Goal: Task Accomplishment & Management: Manage account settings

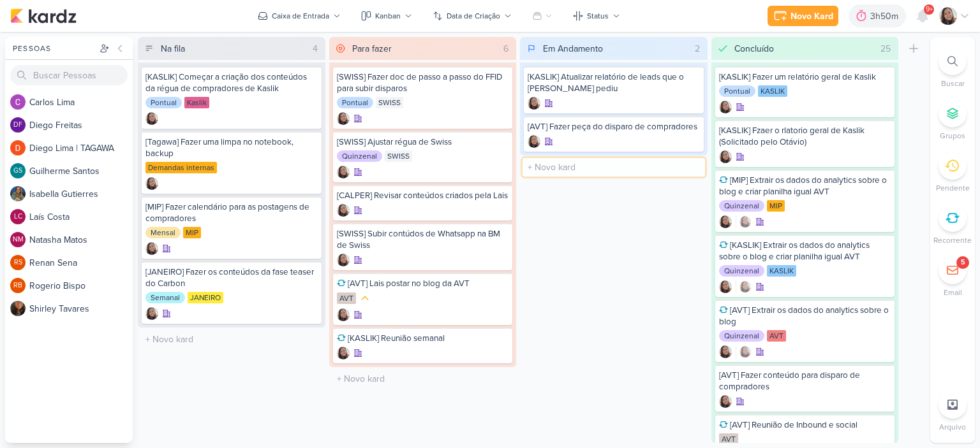
click at [564, 166] on input "text" at bounding box center [613, 167] width 182 height 18
type input "[KASLIK] Dispro do dia 27/08 - Corretores"
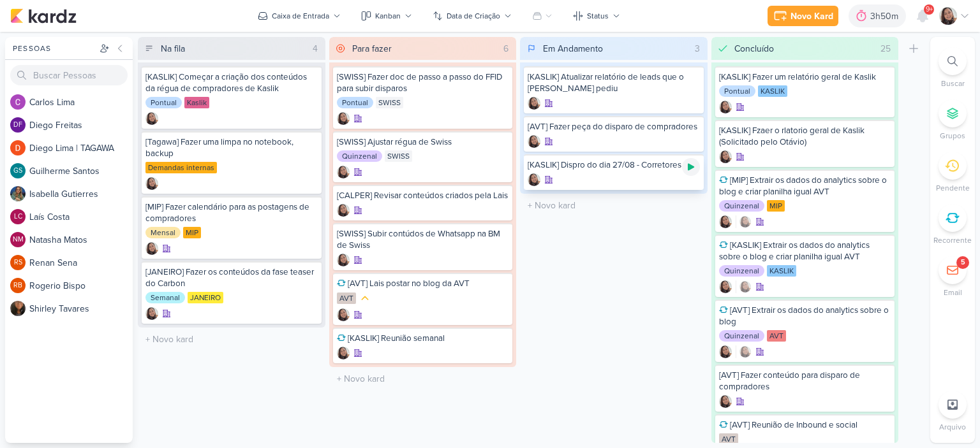
click at [694, 168] on icon at bounding box center [691, 167] width 10 height 10
click at [645, 178] on div at bounding box center [613, 179] width 172 height 13
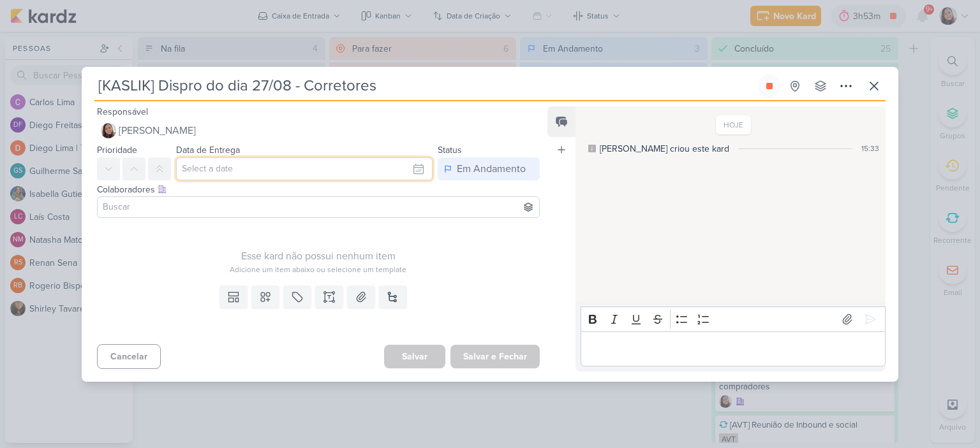
click at [265, 170] on input "text" at bounding box center [304, 169] width 256 height 23
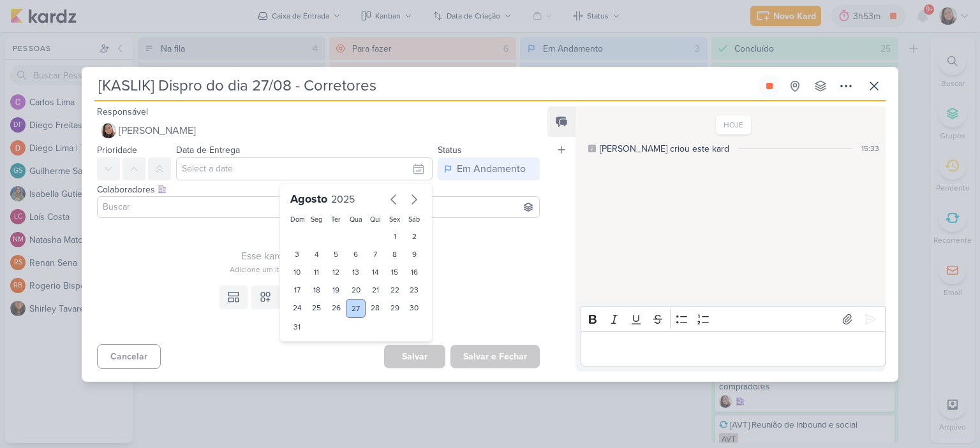
click at [346, 309] on div "27" at bounding box center [356, 308] width 20 height 19
type input "27 de agosto de 2025 às 23:59"
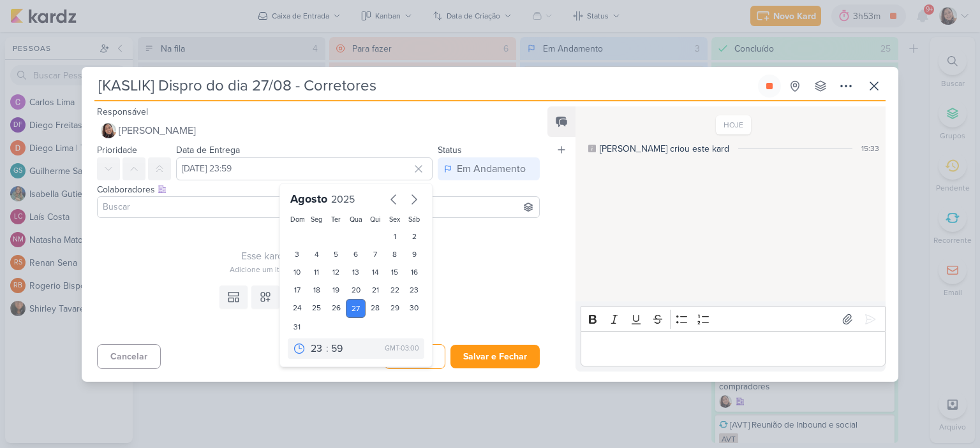
click at [457, 284] on div "Templates Campos Personalizados Marcadores Caixa De Texto Anexo Novo Subkard" at bounding box center [313, 310] width 463 height 59
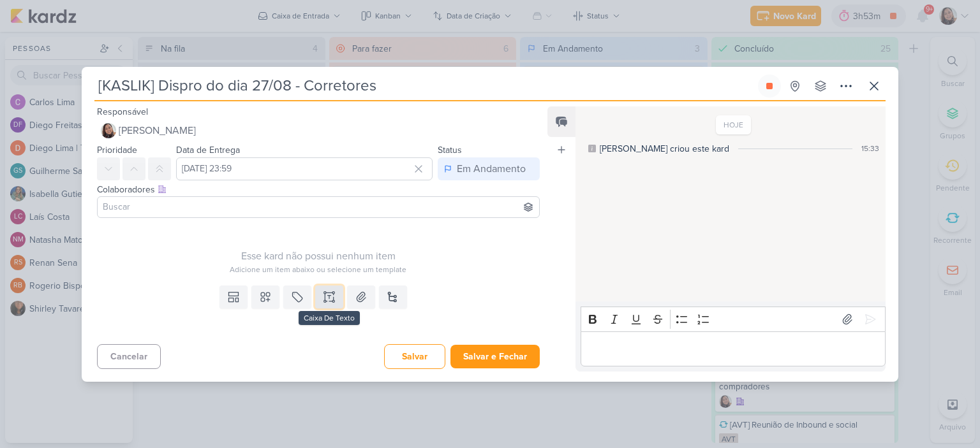
click at [323, 291] on icon at bounding box center [329, 297] width 13 height 13
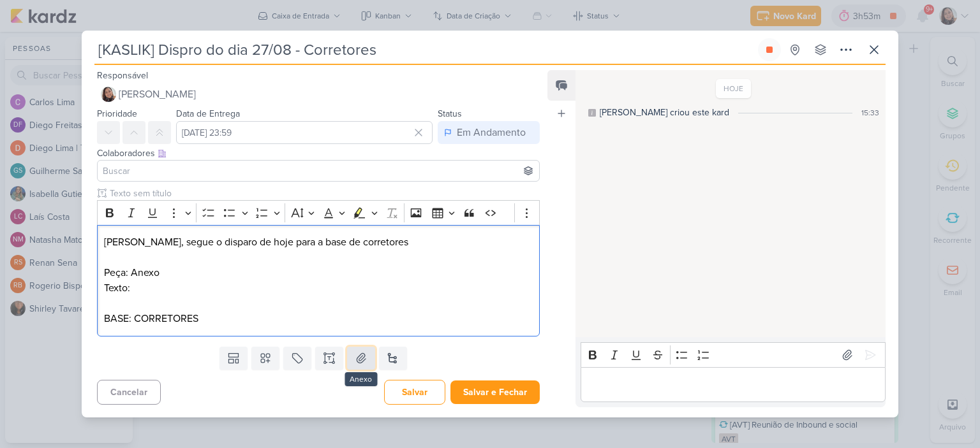
click at [357, 361] on icon at bounding box center [360, 358] width 9 height 10
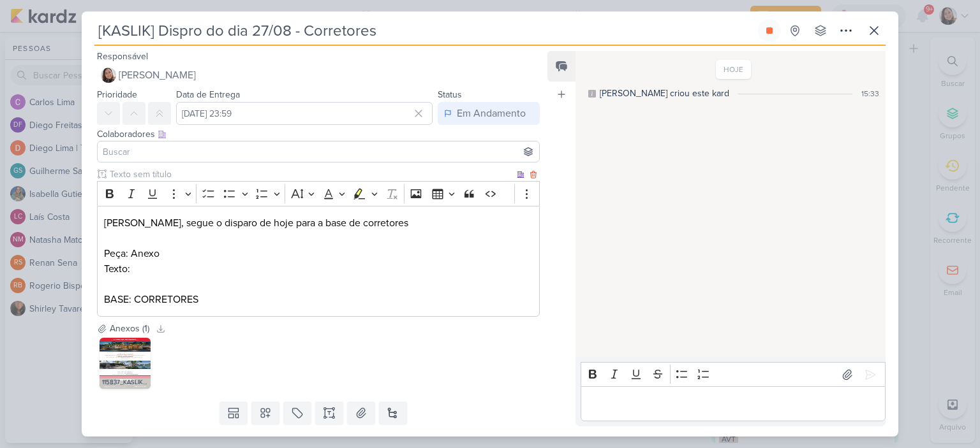
click at [278, 274] on p "Texto:" at bounding box center [318, 268] width 429 height 15
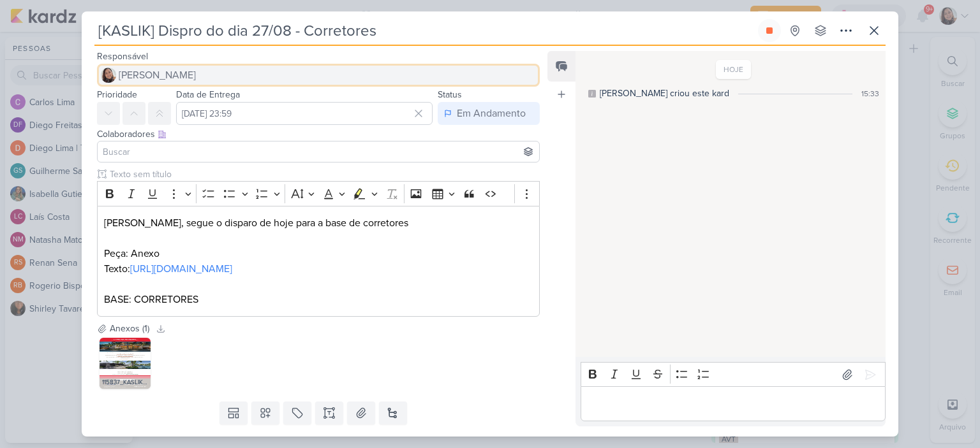
click at [154, 66] on button "[PERSON_NAME]" at bounding box center [318, 75] width 443 height 23
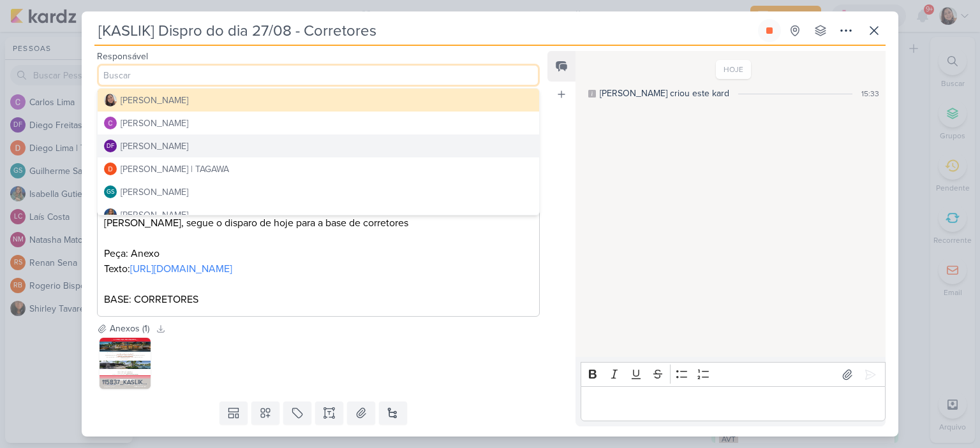
click at [149, 140] on div "Diego Freitas" at bounding box center [155, 146] width 68 height 13
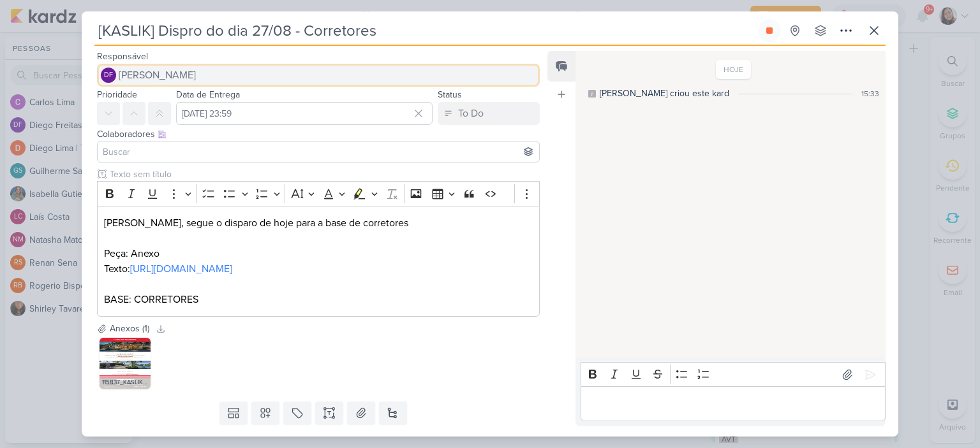
click at [158, 75] on span "Diego Freitas" at bounding box center [157, 75] width 77 height 15
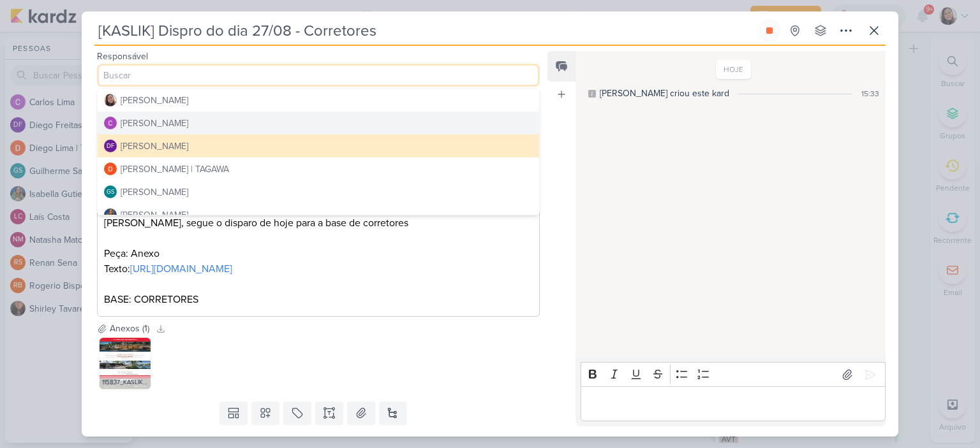
click at [158, 119] on div "Carlos Lima" at bounding box center [155, 123] width 68 height 13
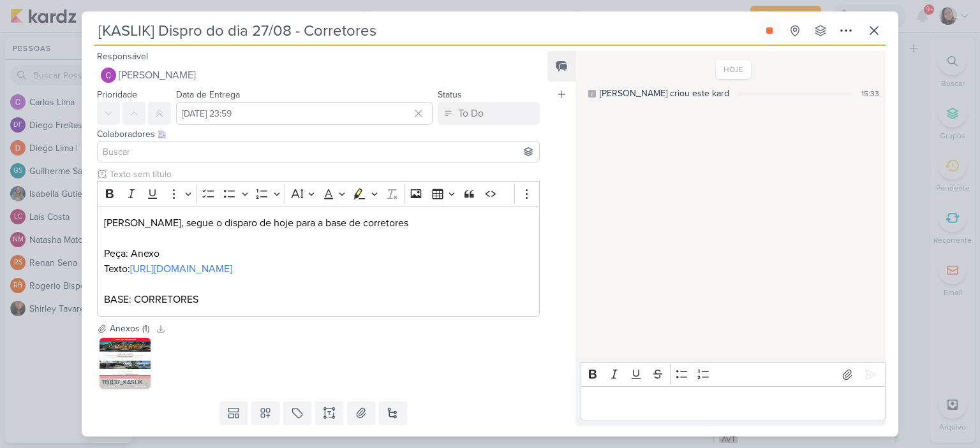
click at [155, 152] on input at bounding box center [318, 151] width 436 height 15
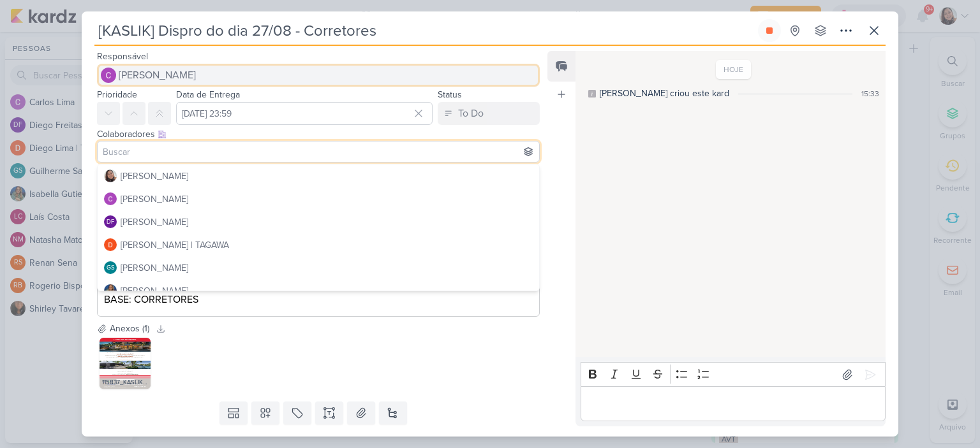
click at [172, 78] on button "Carlos Lima" at bounding box center [318, 75] width 443 height 23
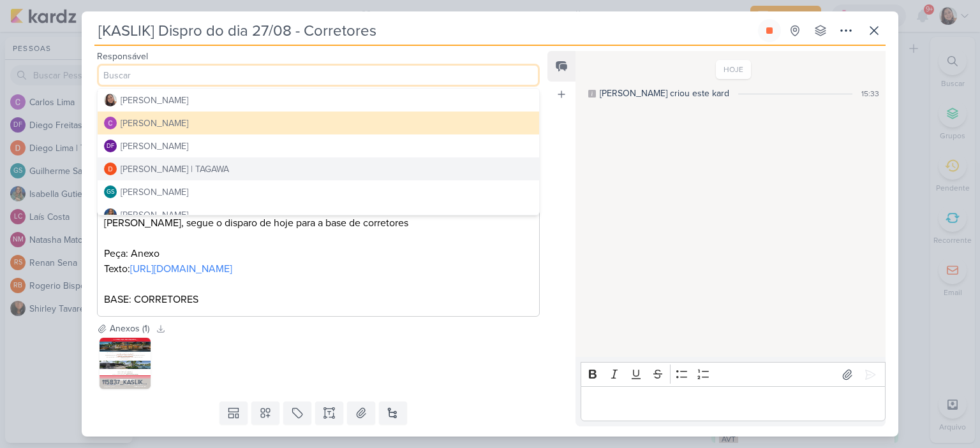
click at [173, 168] on div "Diego Lima | TAGAWA" at bounding box center [175, 169] width 108 height 13
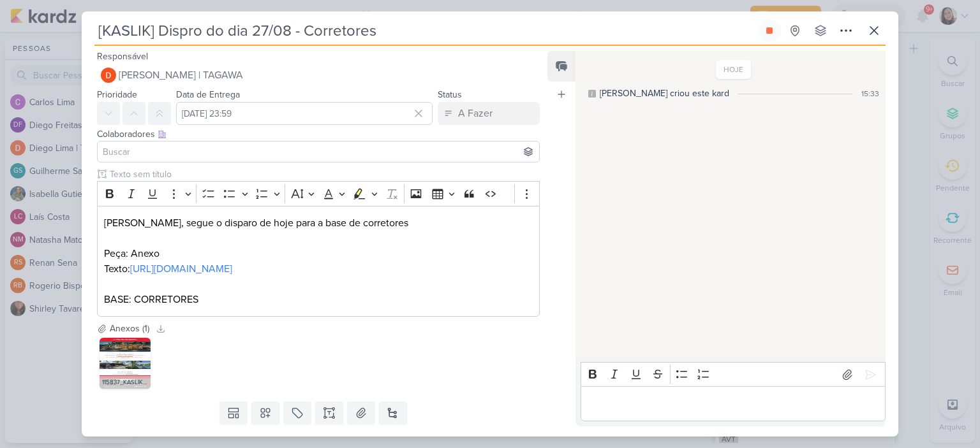
click at [159, 154] on input at bounding box center [318, 151] width 436 height 15
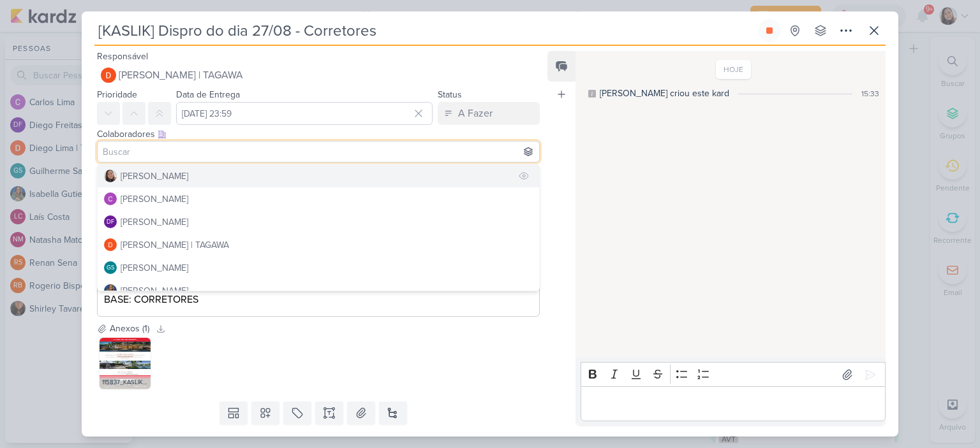
click at [165, 175] on div "[PERSON_NAME]" at bounding box center [155, 176] width 68 height 13
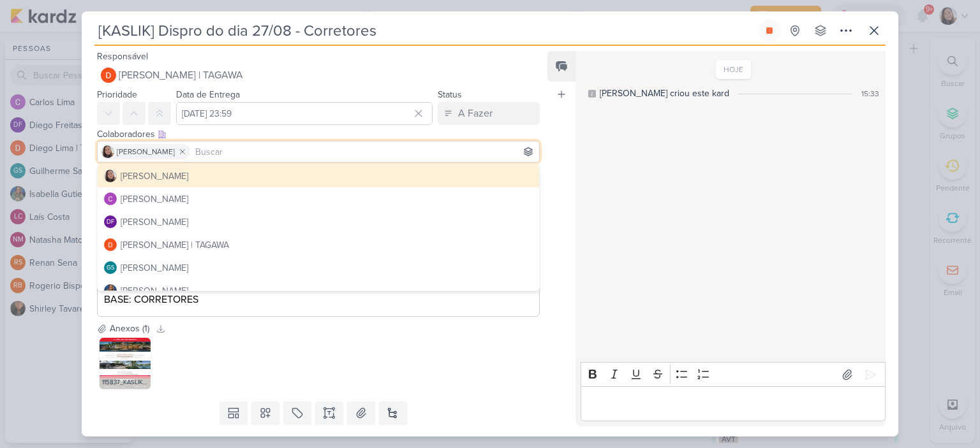
click at [558, 176] on div "Feed Atrelar email Solte o email para atrelar ao kard" at bounding box center [561, 239] width 28 height 376
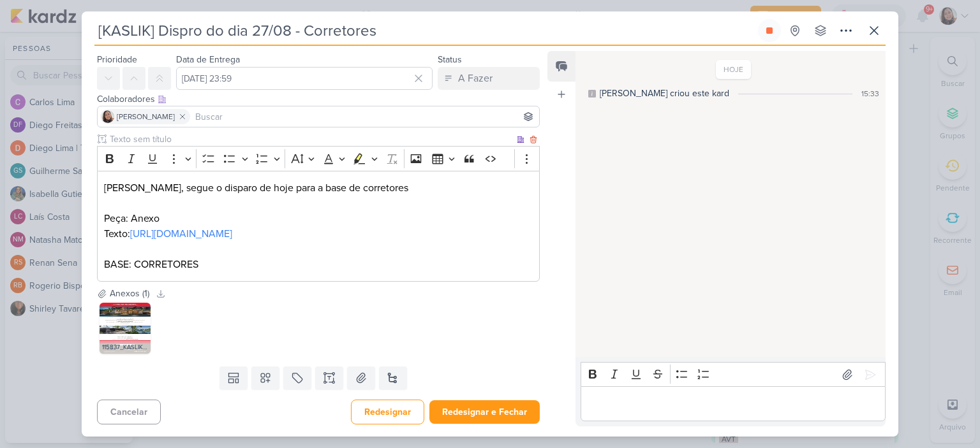
scroll to position [66, 0]
click at [471, 412] on button "Redesignar e Fechar" at bounding box center [484, 412] width 110 height 24
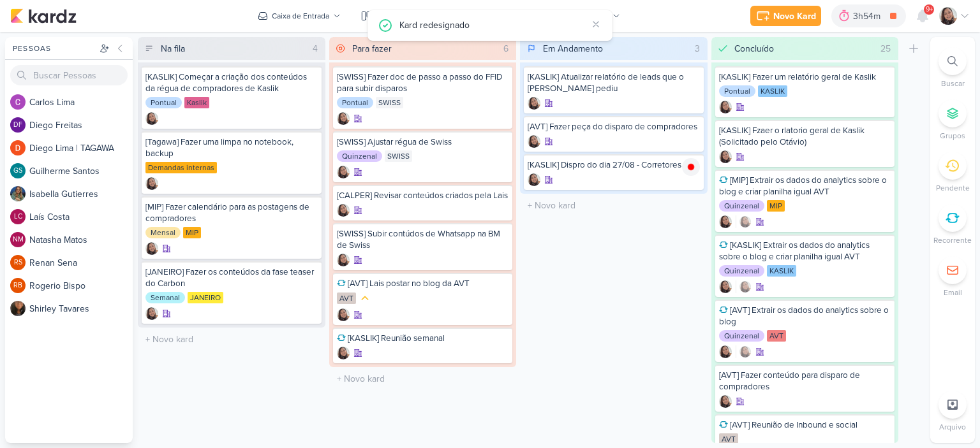
scroll to position [0, 0]
click at [313, 10] on div "Caixa de Entrada" at bounding box center [300, 15] width 57 height 11
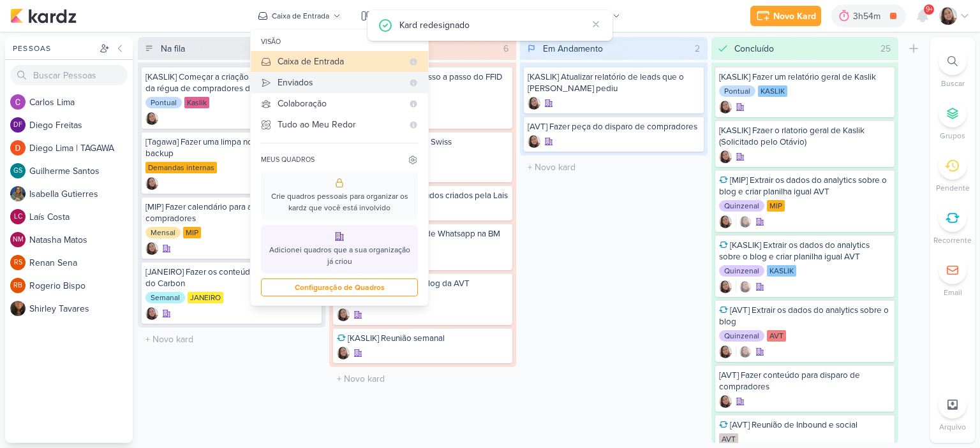
click at [305, 80] on div "Enviados" at bounding box center [339, 82] width 125 height 13
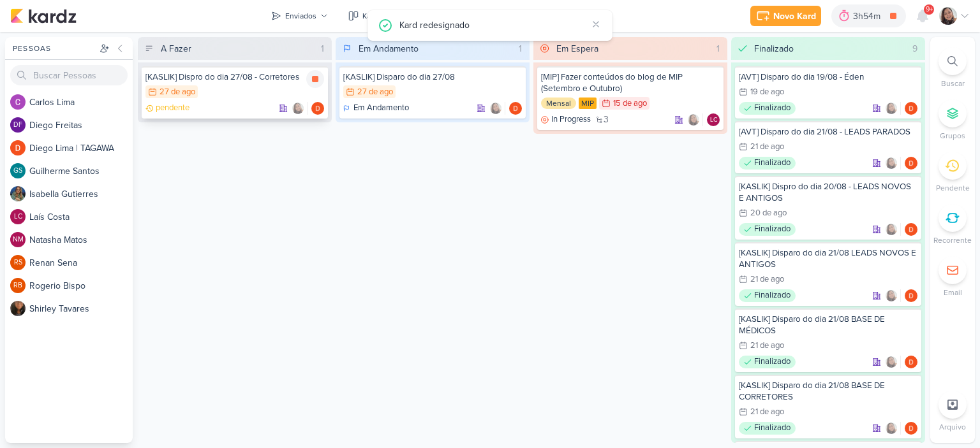
click at [229, 81] on div "[KASLIK] Dispro do dia 27/08 - Corretores" at bounding box center [234, 76] width 179 height 11
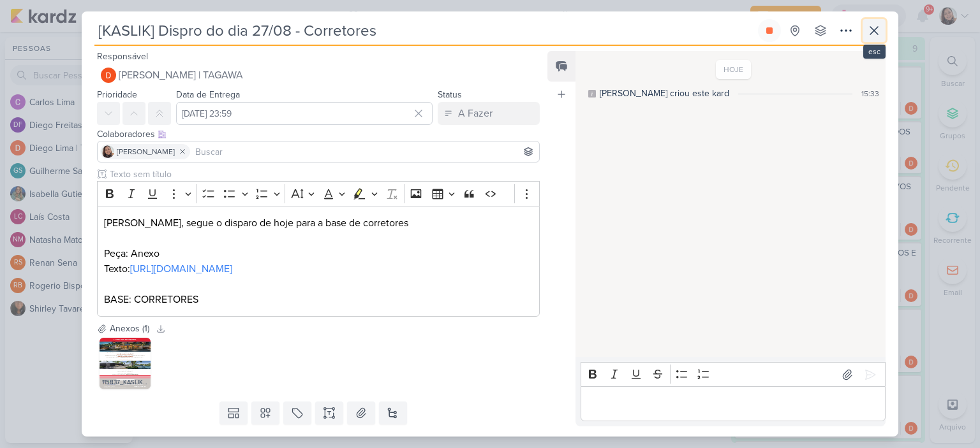
click at [875, 31] on icon at bounding box center [873, 30] width 15 height 15
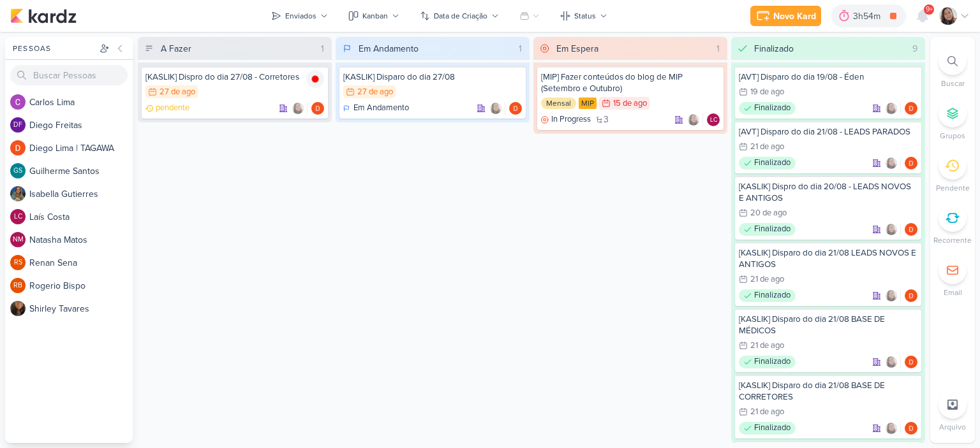
click at [971, 13] on div "Novo Kard Ctrl + k 3h54m [KASLIK] Dispro do dia 27/08 - Corretores 0h3m Hoje 3h…" at bounding box center [490, 16] width 980 height 32
click at [964, 13] on icon at bounding box center [964, 16] width 10 height 10
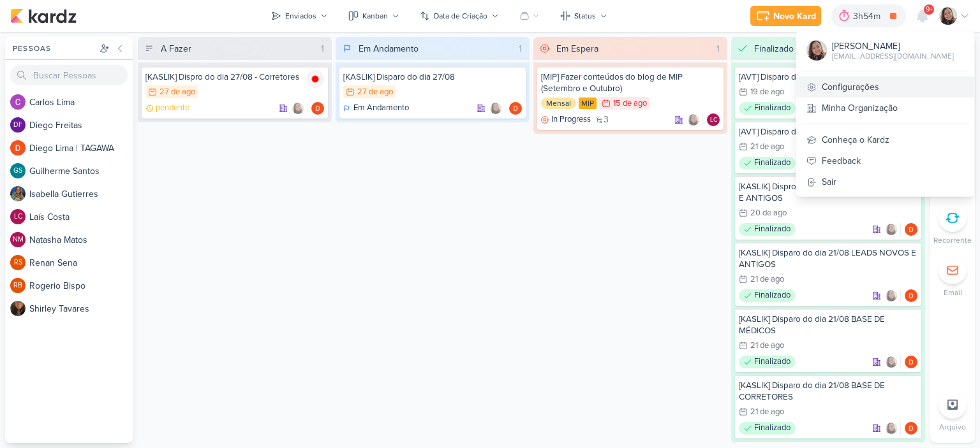
click at [850, 81] on link "Configurações" at bounding box center [885, 87] width 178 height 21
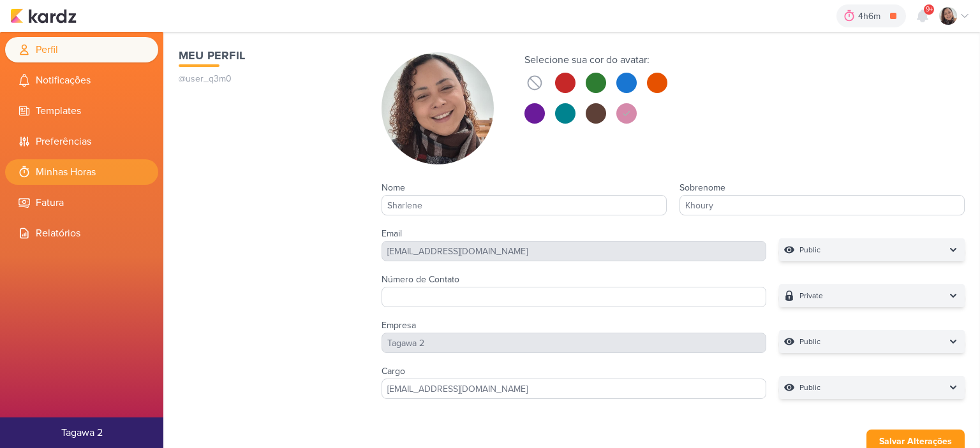
click at [73, 165] on li "Minhas Horas" at bounding box center [81, 172] width 153 height 26
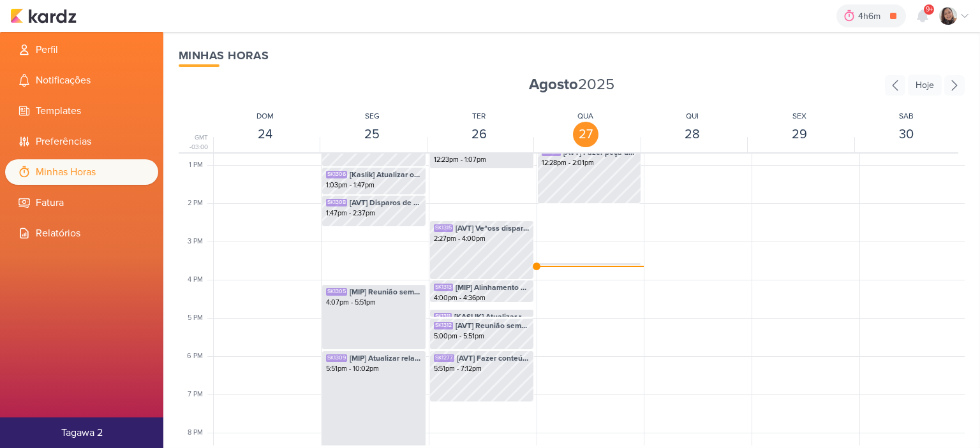
scroll to position [492, 0]
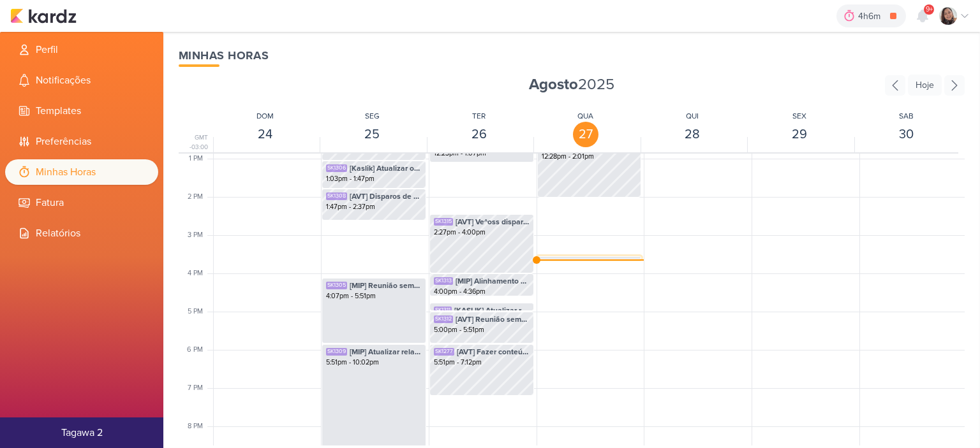
click at [588, 258] on span "[KASLIK] Dispro do dia 27/08 - Corretores" at bounding box center [600, 263] width 73 height 11
select select "pm"
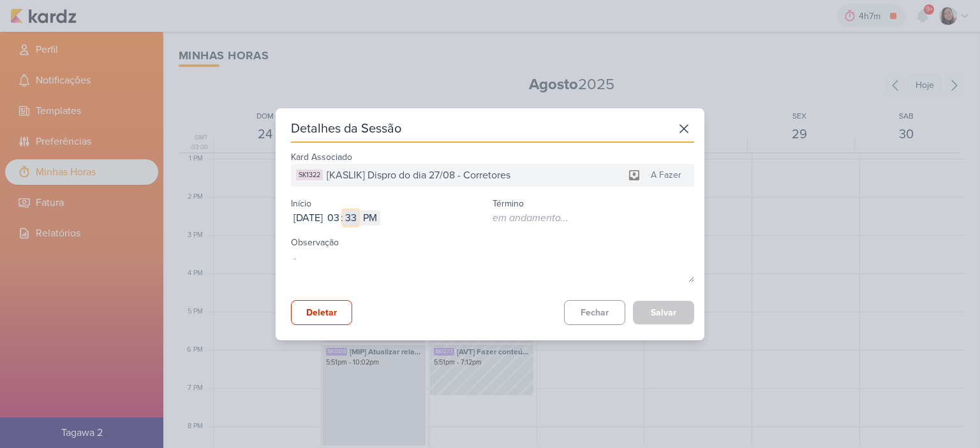
click at [358, 217] on input "33" at bounding box center [350, 217] width 15 height 15
type input "03"
click at [665, 304] on button "Salvar" at bounding box center [663, 313] width 61 height 24
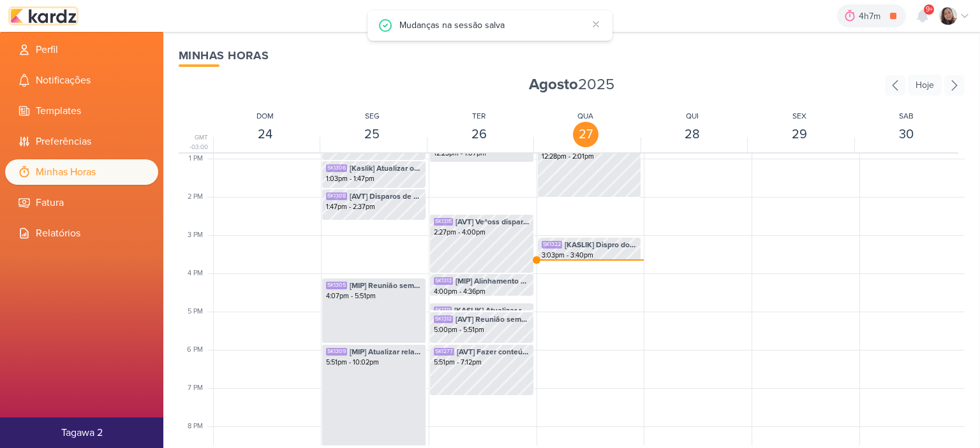
click at [66, 14] on img at bounding box center [43, 15] width 66 height 15
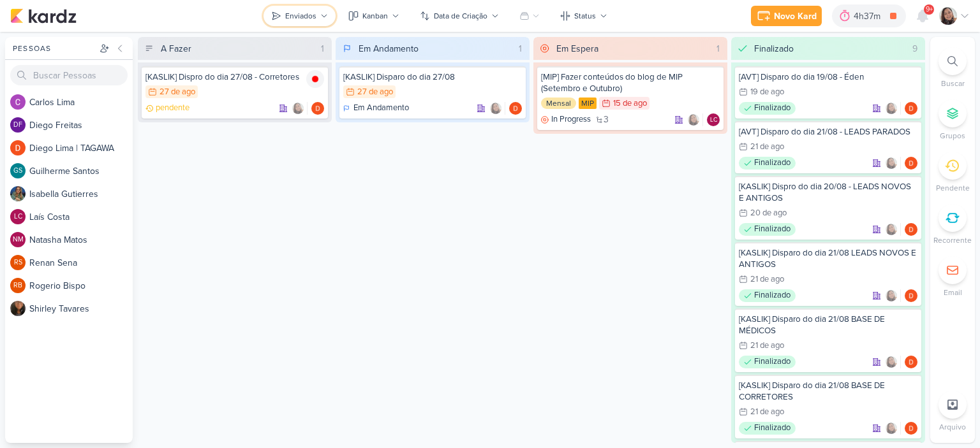
click at [296, 12] on div "Enviados" at bounding box center [300, 15] width 31 height 11
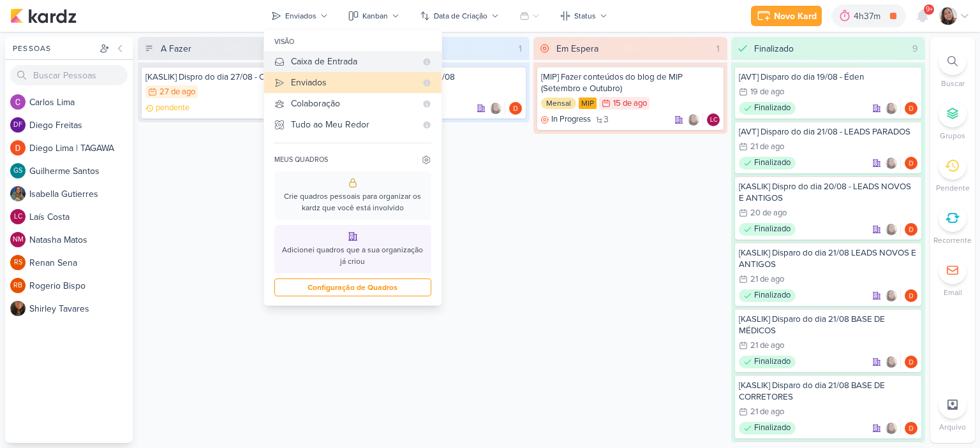
click at [317, 66] on div "Caixa de Entrada" at bounding box center [353, 61] width 125 height 13
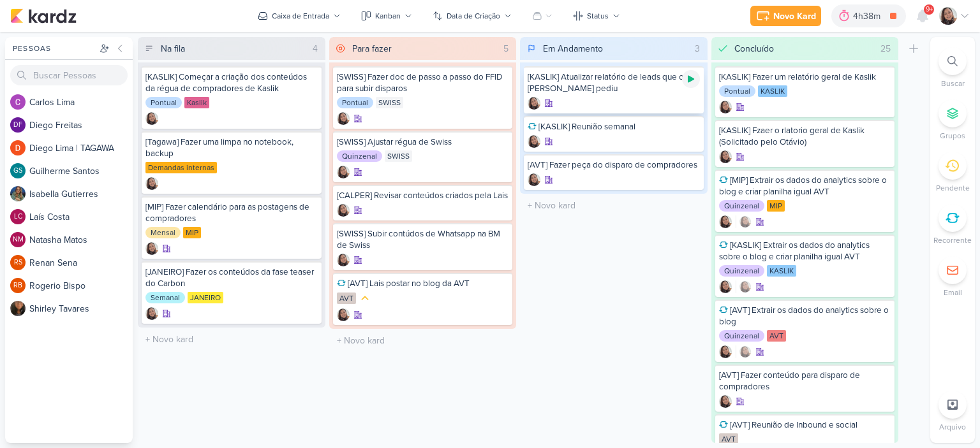
click at [688, 81] on icon at bounding box center [690, 79] width 6 height 7
